Goal: Entertainment & Leisure: Consume media (video, audio)

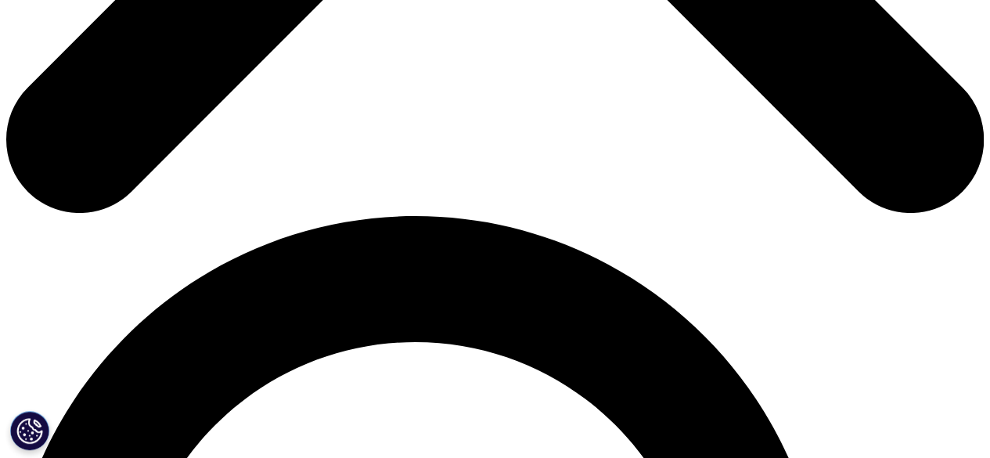
scroll to position [786, 0]
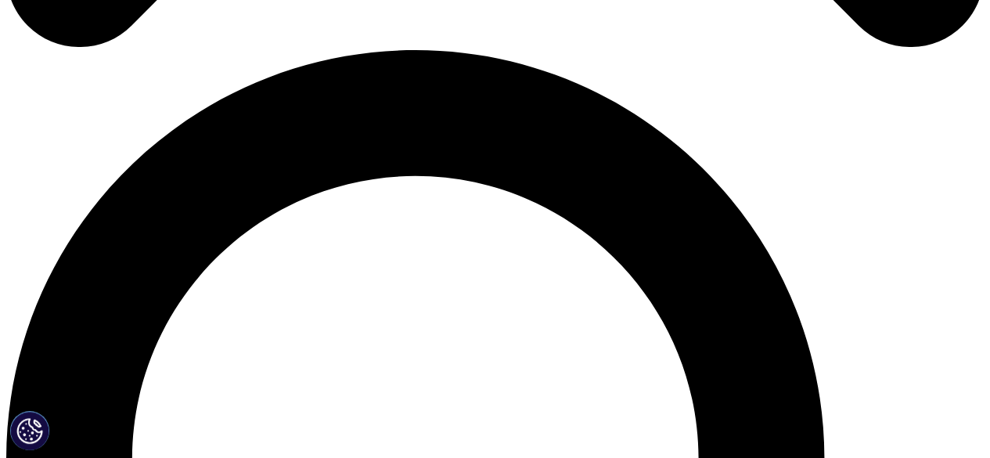
scroll to position [956, 0]
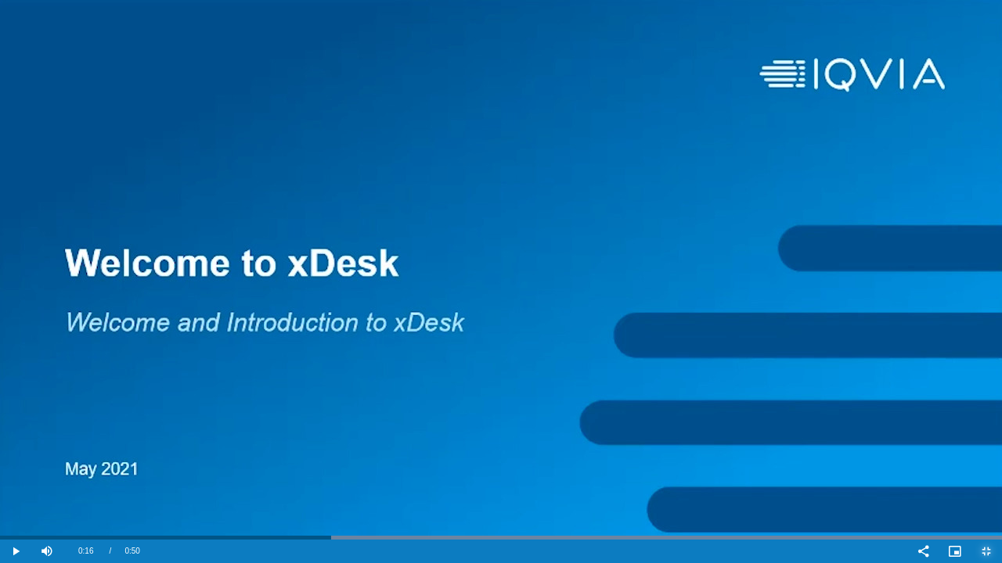
click at [970, 457] on button "Exit Fullscreen" at bounding box center [985, 551] width 31 height 23
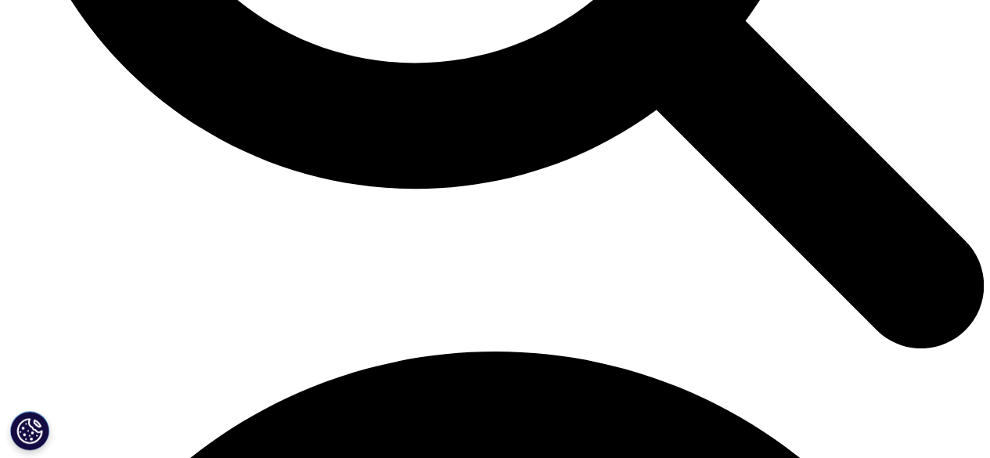
scroll to position [1634, 0]
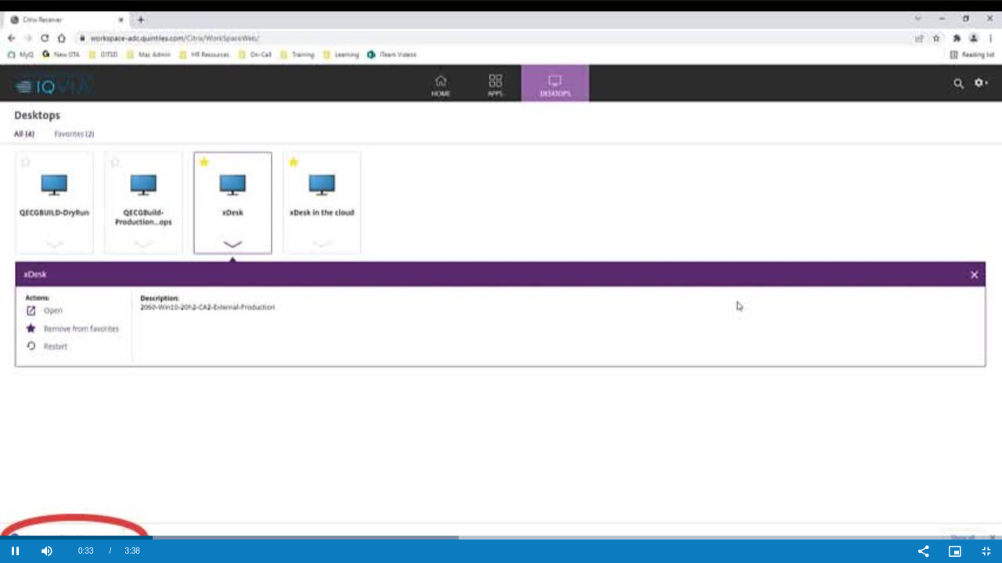
click at [404, 322] on video "Video Player" at bounding box center [501, 281] width 1002 height 563
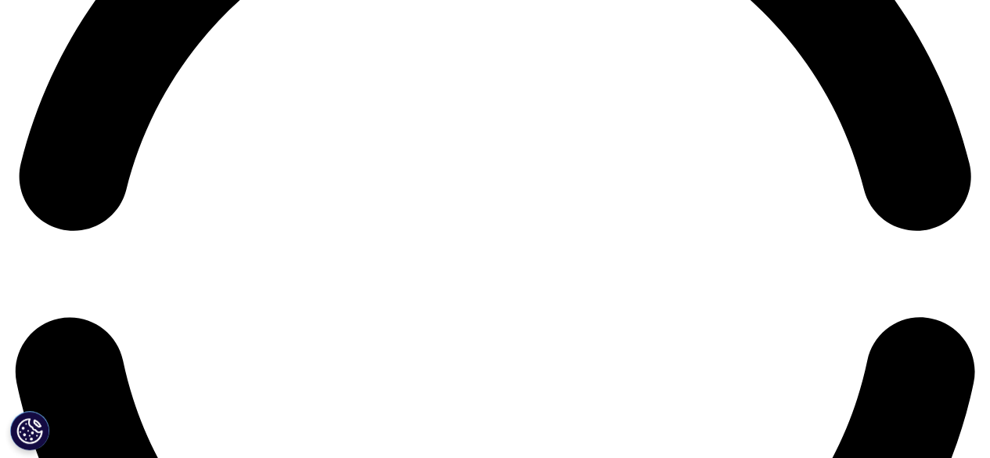
scroll to position [2191, 0]
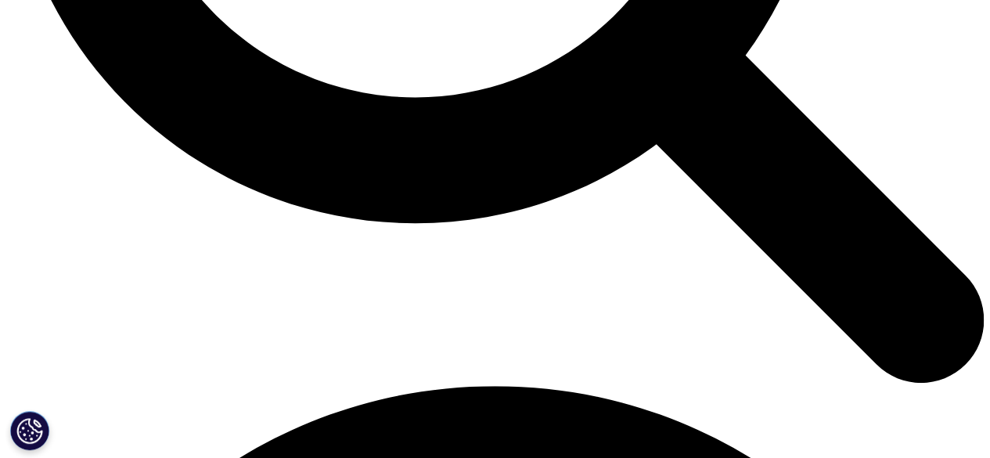
scroll to position [1596, 0]
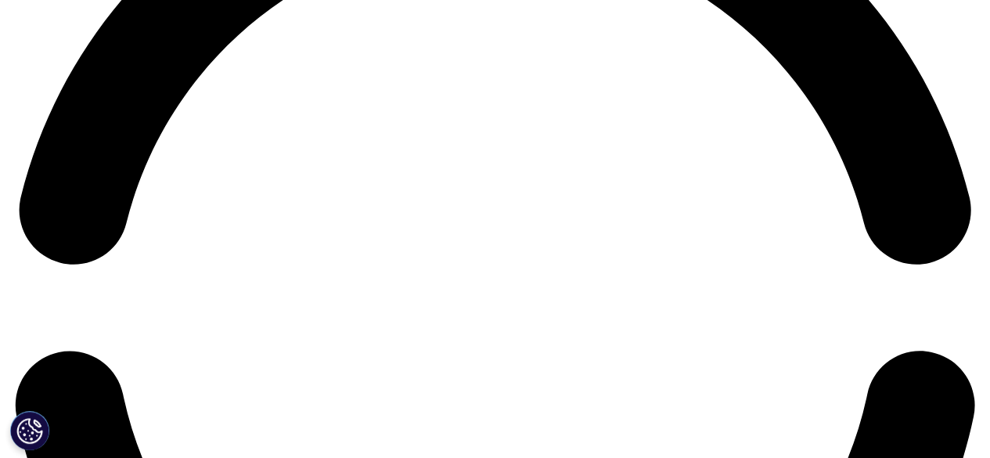
scroll to position [2196, 0]
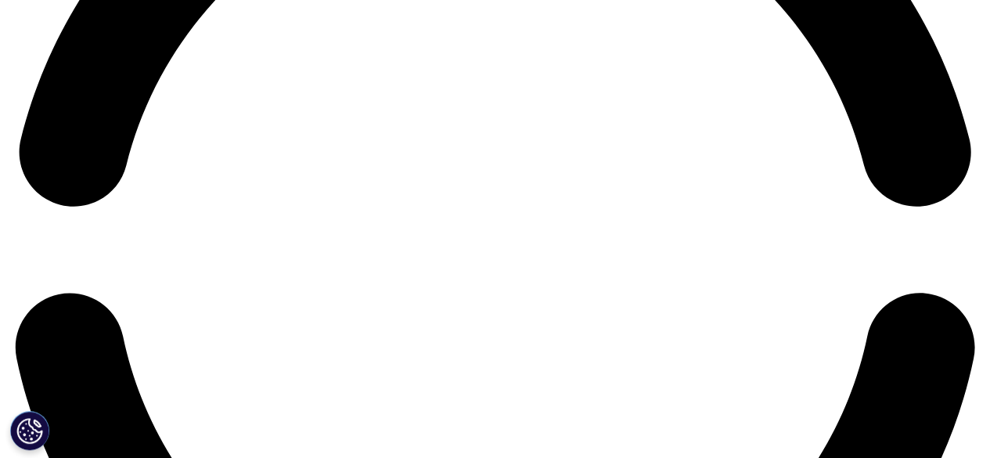
scroll to position [2202, 0]
